Goal: Task Accomplishment & Management: Use online tool/utility

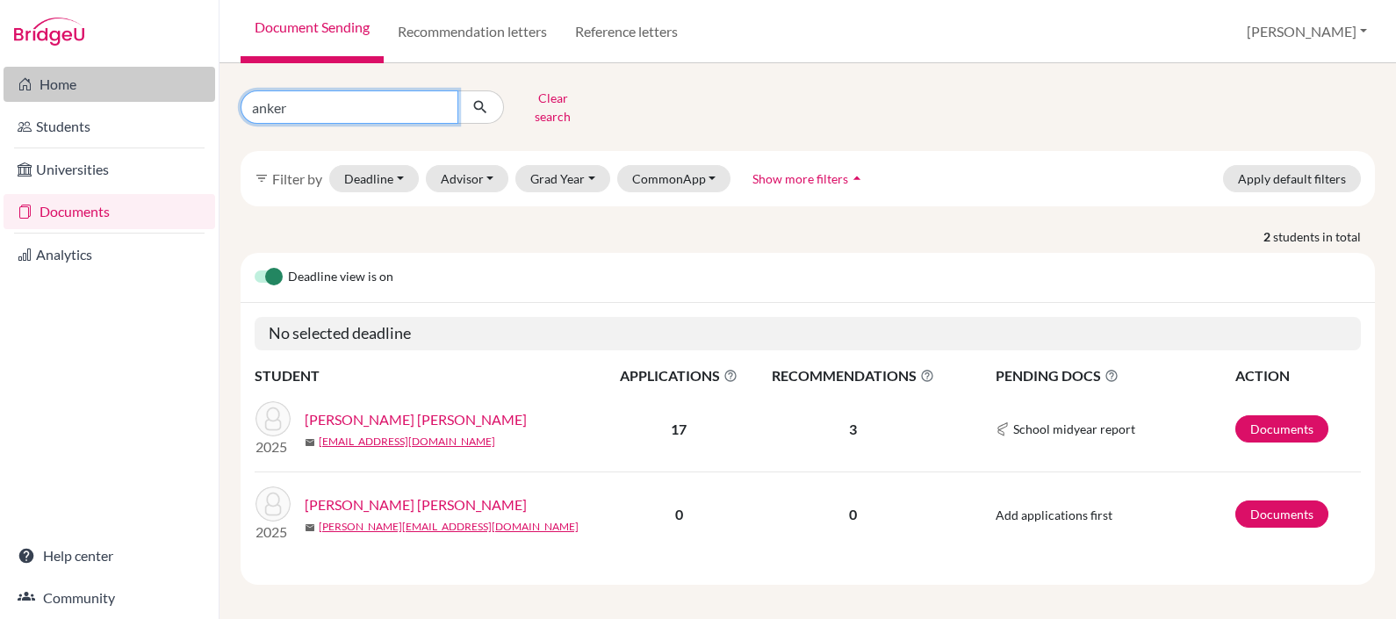
drag, startPoint x: 349, startPoint y: 98, endPoint x: 195, endPoint y: 98, distance: 154.5
click at [195, 98] on div "Home Students Universities Documents Analytics Help center Community Document S…" at bounding box center [698, 309] width 1396 height 619
type input "[PERSON_NAME]"
click button "submit" at bounding box center [480, 106] width 47 height 33
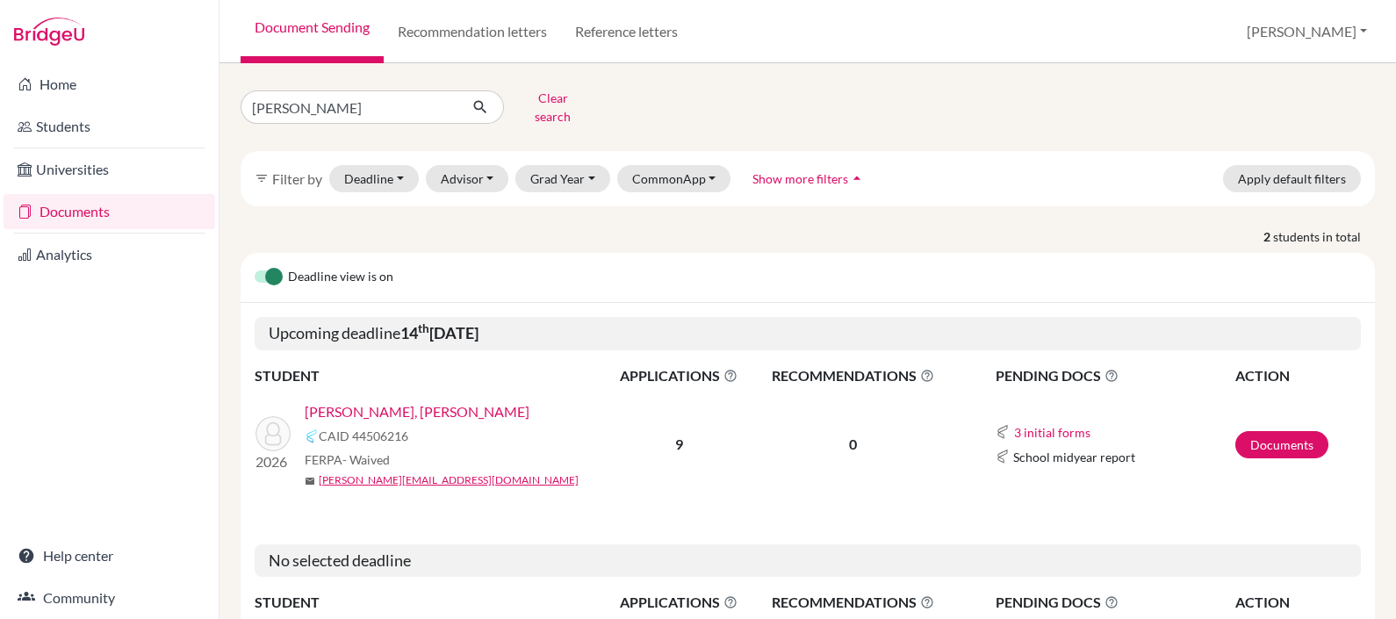
click at [373, 401] on link "[PERSON_NAME], [PERSON_NAME]" at bounding box center [417, 411] width 225 height 21
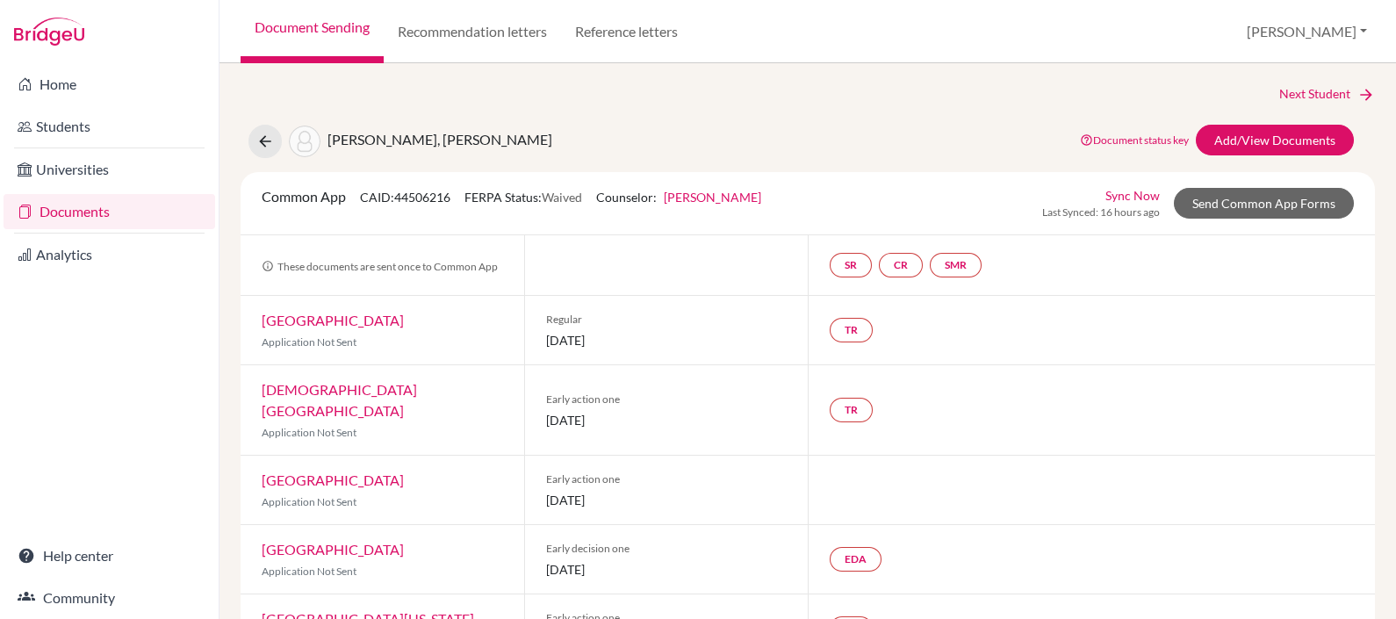
click at [1119, 189] on link "Sync Now" at bounding box center [1132, 195] width 54 height 18
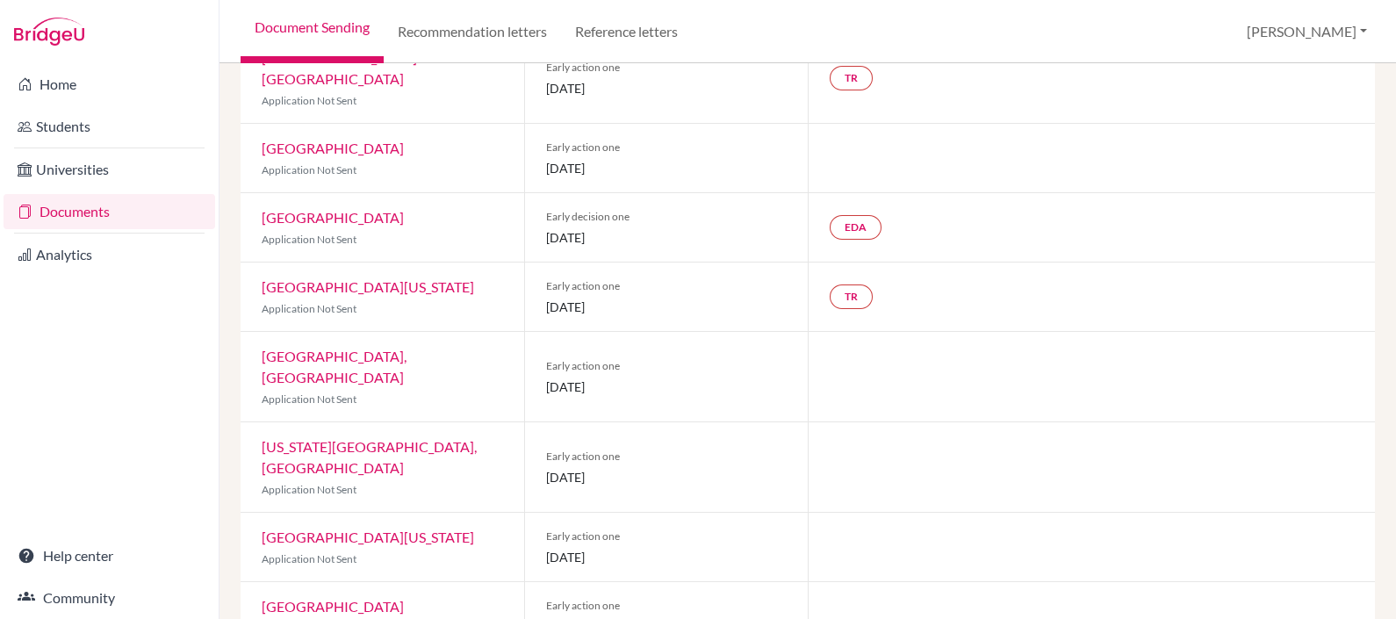
scroll to position [397, 0]
